Goal: Information Seeking & Learning: Learn about a topic

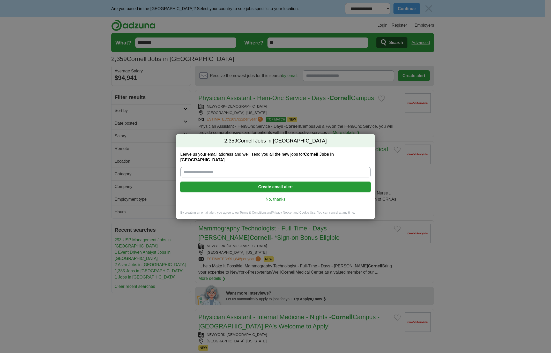
click at [282, 198] on link "No, thanks" at bounding box center [275, 199] width 182 height 6
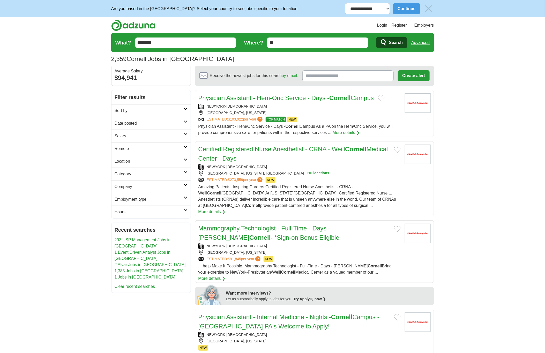
drag, startPoint x: 105, startPoint y: 237, endPoint x: 161, endPoint y: 67, distance: 178.8
click at [163, 47] on input "*******" at bounding box center [185, 42] width 101 height 10
drag, startPoint x: 215, startPoint y: 41, endPoint x: 204, endPoint y: 51, distance: 14.6
click at [214, 41] on input "*******" at bounding box center [185, 42] width 101 height 10
click at [200, 54] on div "Cornell University" at bounding box center [185, 55] width 100 height 13
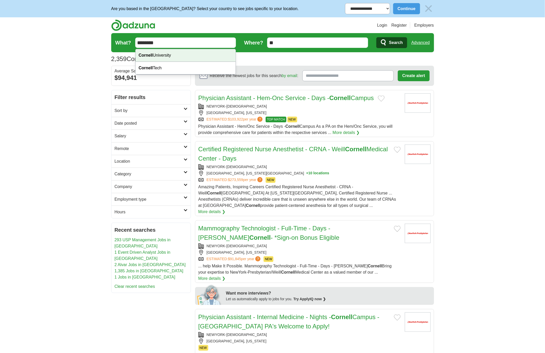
type input "**********"
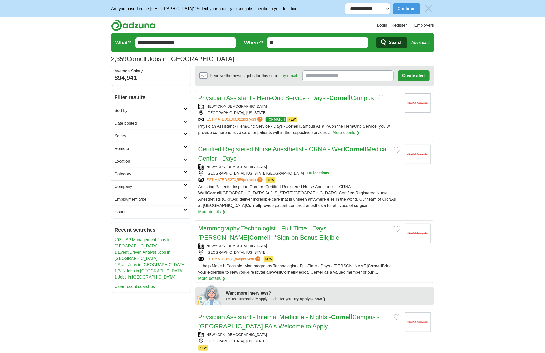
click at [396, 50] on form "**********" at bounding box center [272, 42] width 323 height 19
click at [389, 45] on span "Search" at bounding box center [396, 42] width 14 height 10
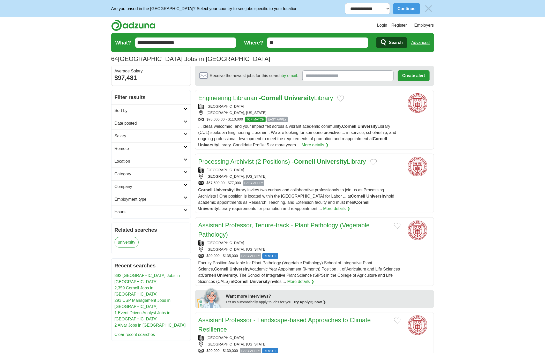
drag, startPoint x: 502, startPoint y: 246, endPoint x: 469, endPoint y: 77, distance: 172.5
click at [361, 128] on strong "University" at bounding box center [367, 126] width 20 height 4
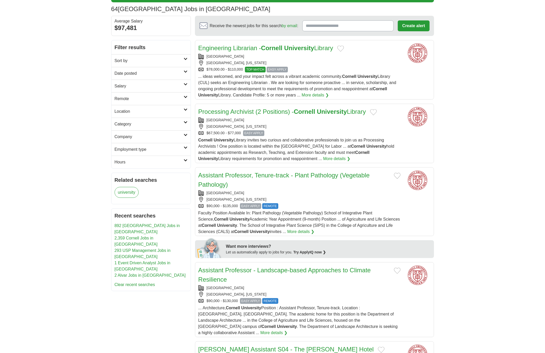
scroll to position [78, 0]
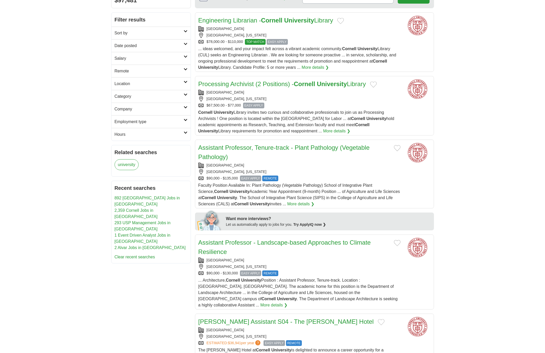
drag, startPoint x: 482, startPoint y: 150, endPoint x: 348, endPoint y: 185, distance: 138.1
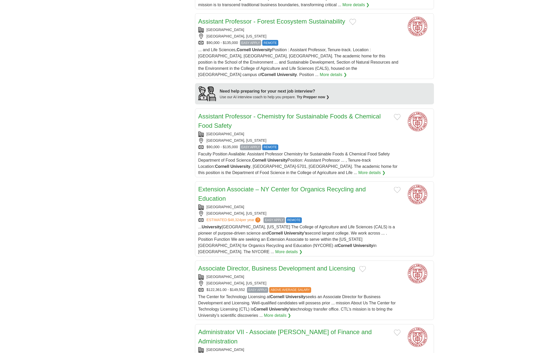
scroll to position [465, 0]
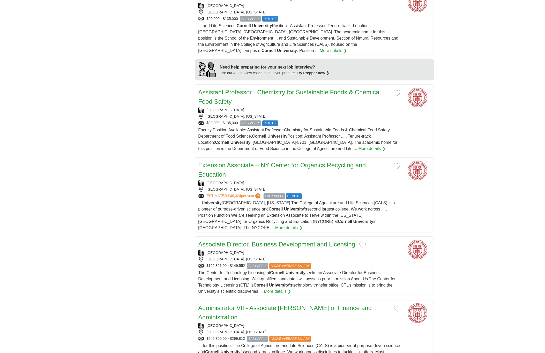
drag, startPoint x: 354, startPoint y: 183, endPoint x: 352, endPoint y: 177, distance: 7.1
click at [354, 187] on div "[GEOGRAPHIC_DATA], [US_STATE]" at bounding box center [299, 189] width 202 height 5
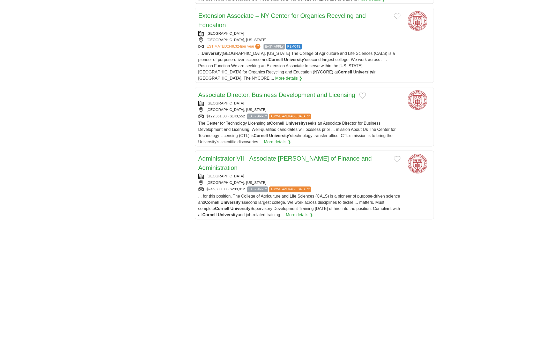
scroll to position [737, 0]
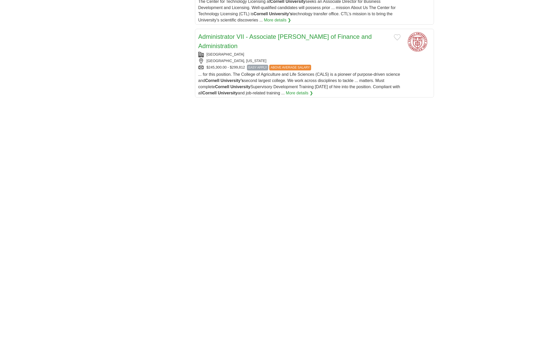
click at [337, 72] on span "... for this position. The College of Agriculture and Life Sciences (CALS) is a…" at bounding box center [299, 83] width 202 height 23
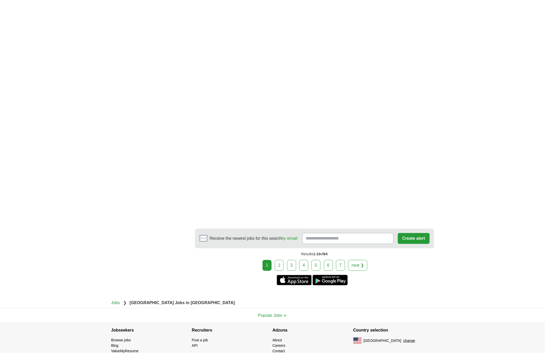
click at [284, 260] on div "1 2 3 4 5 6 7 next ❯" at bounding box center [314, 265] width 239 height 11
click at [282, 260] on link "2" at bounding box center [279, 265] width 9 height 11
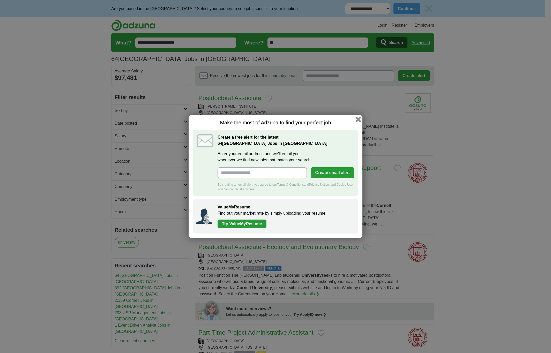
click at [358, 119] on button "button" at bounding box center [358, 120] width 6 height 6
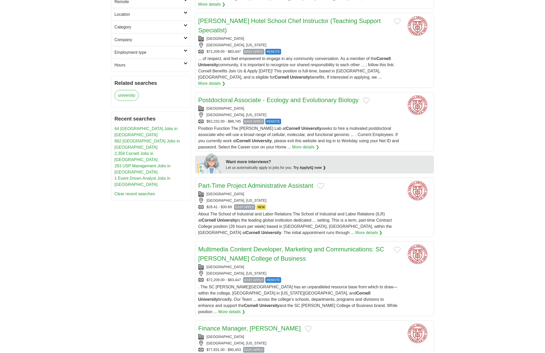
scroll to position [233, 0]
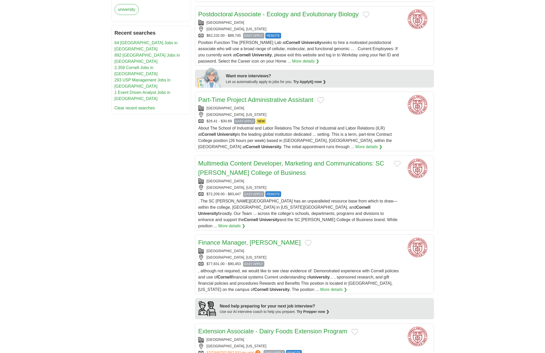
click at [368, 198] on div ". The [GEOGRAPHIC_DATA][PERSON_NAME] has an unparalleled resource base from whi…" at bounding box center [299, 213] width 202 height 31
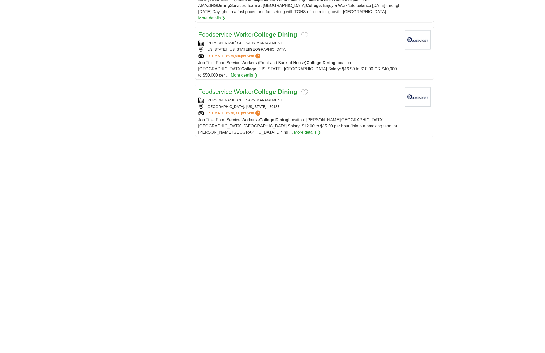
scroll to position [698, 0]
